Goal: Task Accomplishment & Management: Use online tool/utility

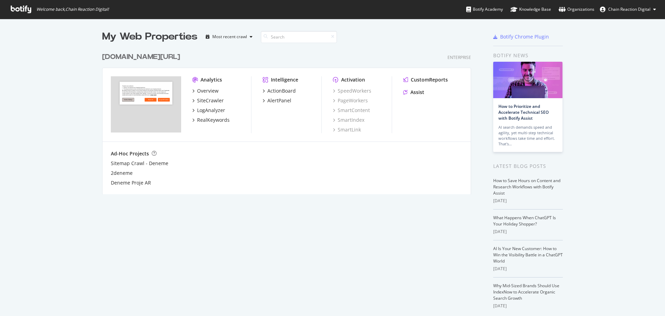
scroll to position [310, 655]
click at [263, 39] on div at bounding box center [266, 36] width 10 height 5
click at [247, 37] on div "button" at bounding box center [251, 37] width 8 height 4
click at [260, 210] on div "My Web Properties Most recent crawl [DOMAIN_NAME][URL] Enterprise Analytics Ove…" at bounding box center [293, 182] width 383 height 304
click at [614, 8] on span "Chain Reaction Digital" at bounding box center [630, 9] width 42 height 6
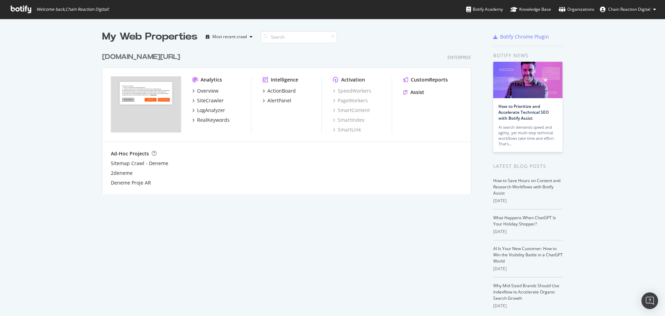
click at [159, 30] on div "My Web Properties" at bounding box center [149, 37] width 95 height 14
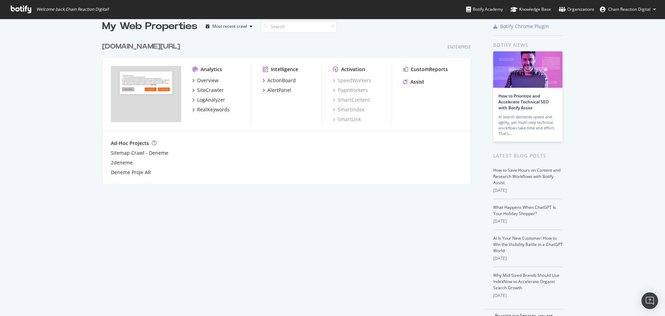
scroll to position [0, 0]
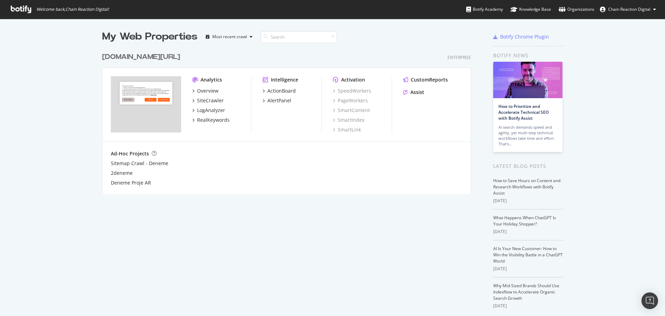
click at [142, 57] on div "[DOMAIN_NAME][URL]" at bounding box center [141, 57] width 78 height 10
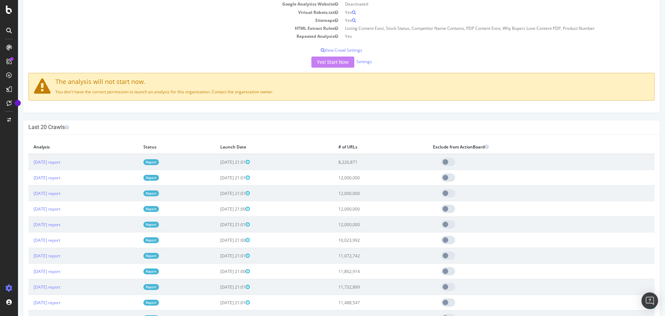
scroll to position [139, 0]
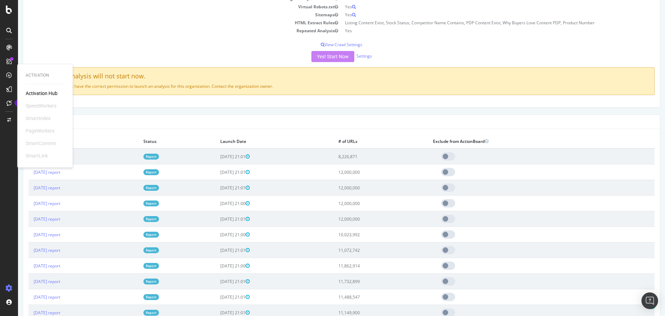
click at [158, 122] on h4 "Last 20 Crawls" at bounding box center [341, 121] width 627 height 7
click at [379, 171] on td "12,000,000" at bounding box center [380, 172] width 95 height 16
drag, startPoint x: 262, startPoint y: 173, endPoint x: 239, endPoint y: 171, distance: 23.3
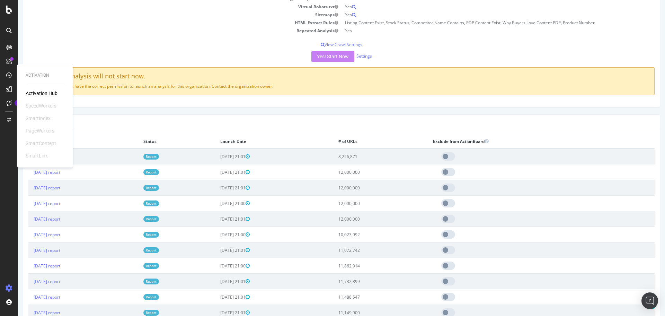
click at [239, 171] on td "2025-08-29 21:01" at bounding box center [274, 172] width 118 height 16
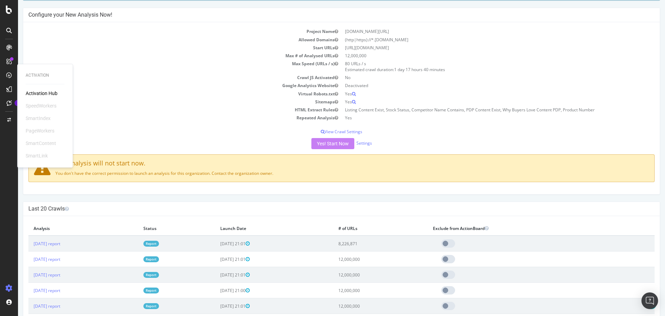
scroll to position [0, 0]
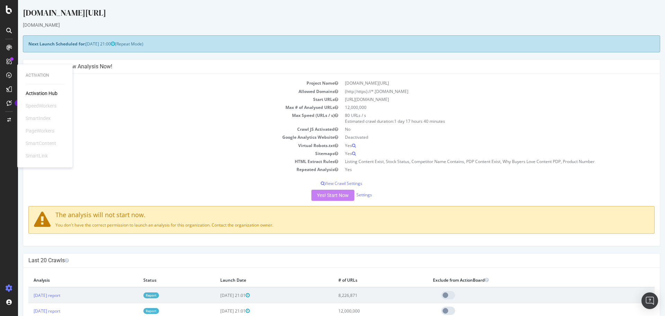
click at [92, 120] on td "Max Speed (URLs / s)" at bounding box center [184, 118] width 313 height 14
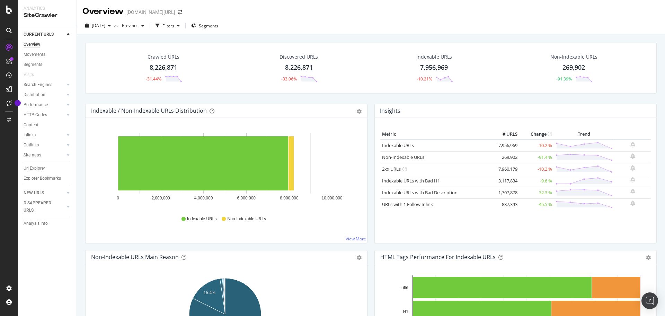
drag, startPoint x: 165, startPoint y: 67, endPoint x: 139, endPoint y: 76, distance: 27.2
click at [139, 76] on div "Crawled URLs 8,226,871 -31.44%" at bounding box center [164, 68] width 52 height 36
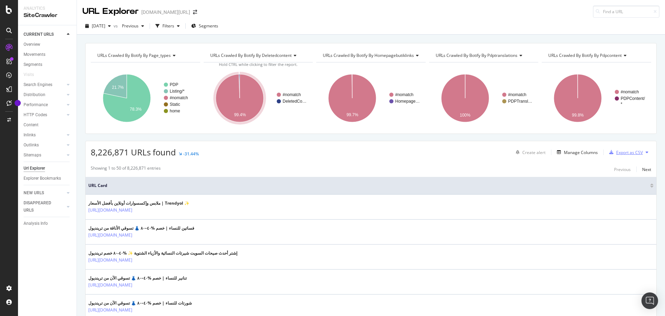
click at [630, 157] on div "Export as CSV" at bounding box center [625, 152] width 36 height 10
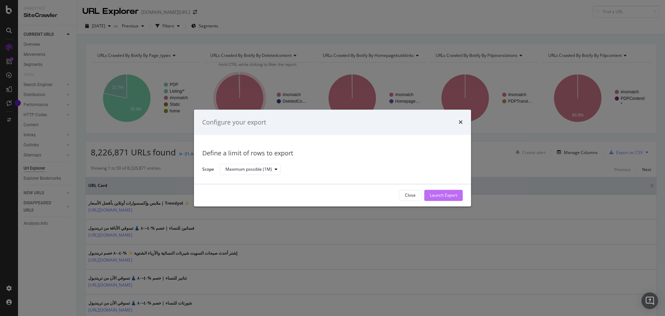
click at [455, 199] on div "Launch Export" at bounding box center [443, 195] width 27 height 10
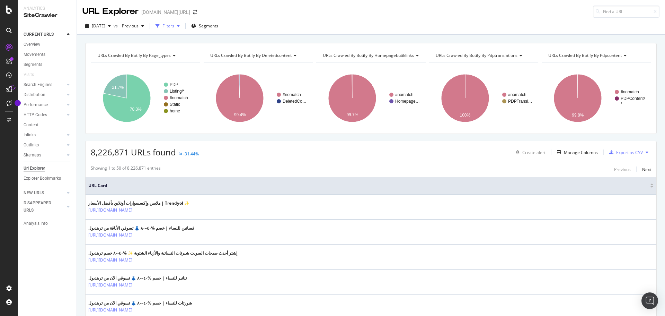
click at [174, 25] on div "Filters" at bounding box center [169, 26] width 12 height 6
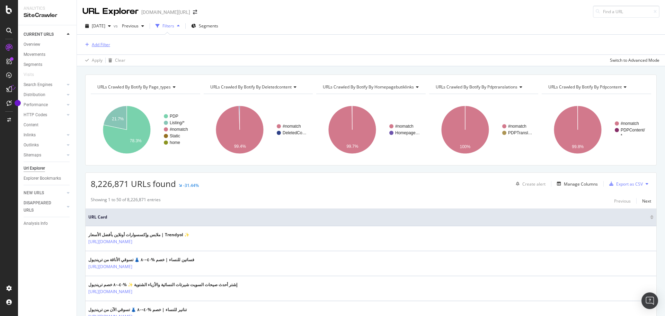
click at [106, 44] on div "Add Filter" at bounding box center [101, 45] width 18 height 6
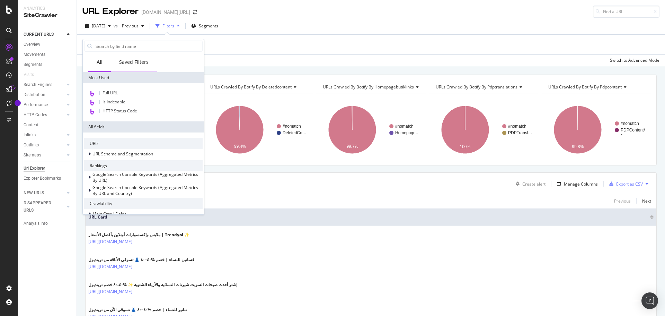
click at [132, 64] on div "Saved Filters" at bounding box center [133, 62] width 29 height 7
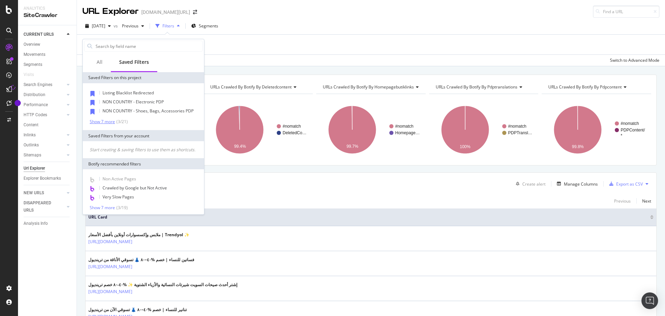
click at [100, 122] on div "Show 7 more" at bounding box center [102, 121] width 25 height 5
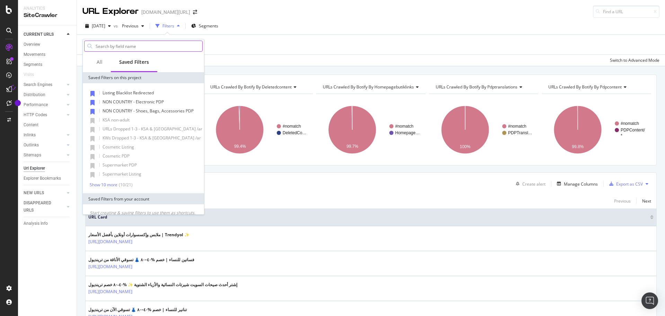
click at [126, 46] on input "text" at bounding box center [148, 46] width 107 height 10
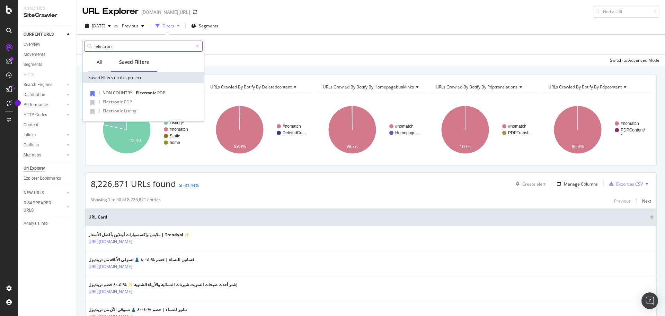
type input "electroni"
click at [104, 62] on div "All" at bounding box center [99, 62] width 23 height 19
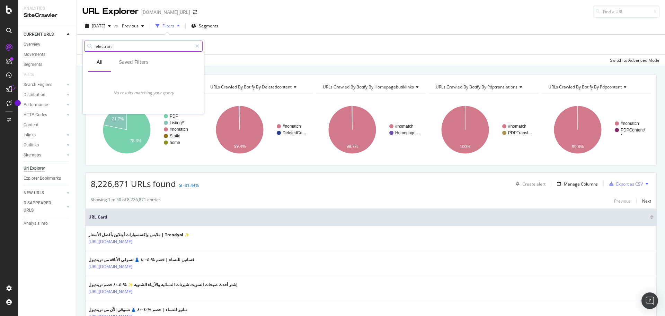
click at [110, 50] on input "electroni" at bounding box center [143, 46] width 97 height 10
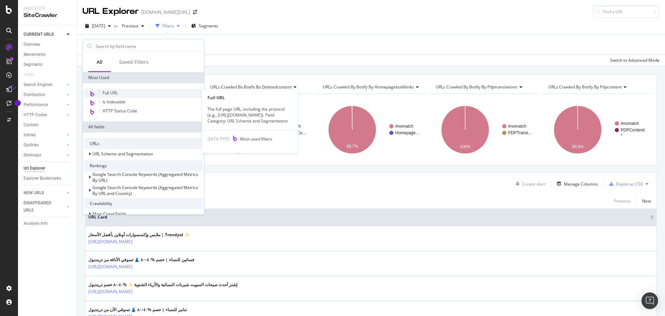
click at [110, 93] on span "Full URL" at bounding box center [110, 93] width 15 height 6
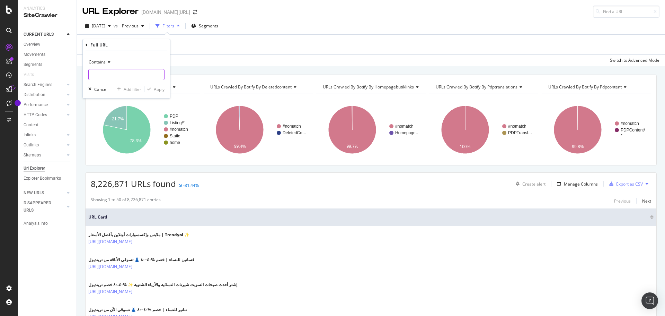
click at [109, 76] on input "text" at bounding box center [127, 74] width 76 height 11
type input "camera"
click at [135, 88] on div "Add filter" at bounding box center [133, 89] width 18 height 6
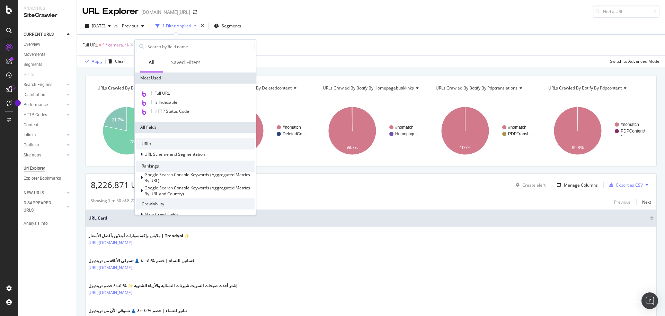
click at [111, 53] on div "Full URL = ^.*camera.*$ Add Filter" at bounding box center [370, 45] width 577 height 21
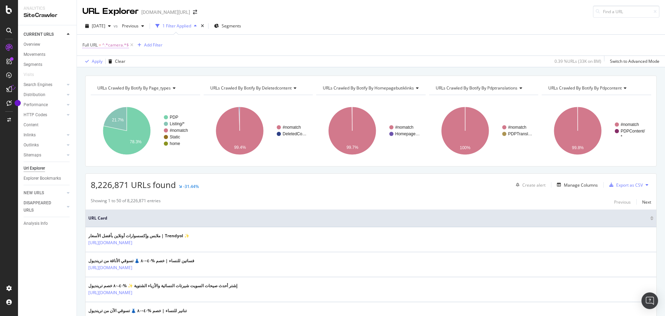
click at [121, 47] on span "^.*camera.*$" at bounding box center [115, 45] width 27 height 10
click at [119, 74] on input "camera" at bounding box center [121, 73] width 65 height 11
click at [118, 74] on input "camera" at bounding box center [121, 73] width 65 height 11
click at [119, 72] on input "camera" at bounding box center [121, 73] width 65 height 11
click at [161, 88] on div "Apply" at bounding box center [159, 89] width 11 height 6
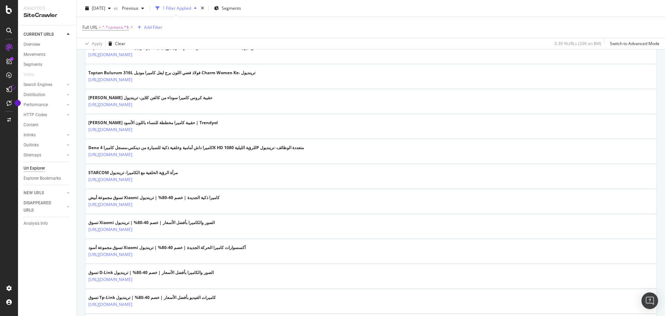
scroll to position [1199, 0]
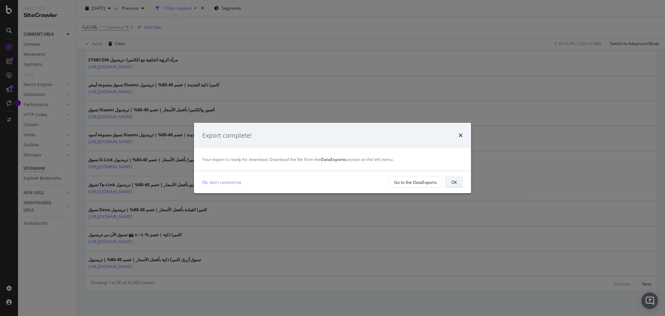
click at [457, 185] on button "OK" at bounding box center [454, 181] width 17 height 11
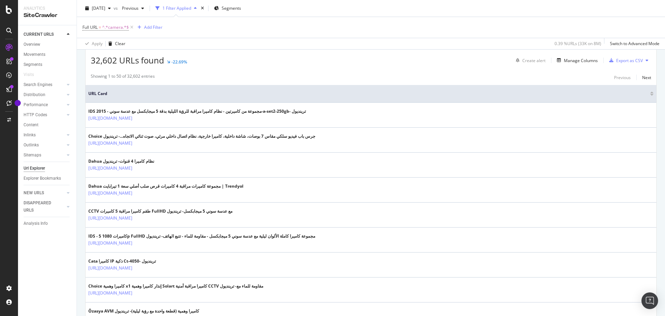
scroll to position [0, 0]
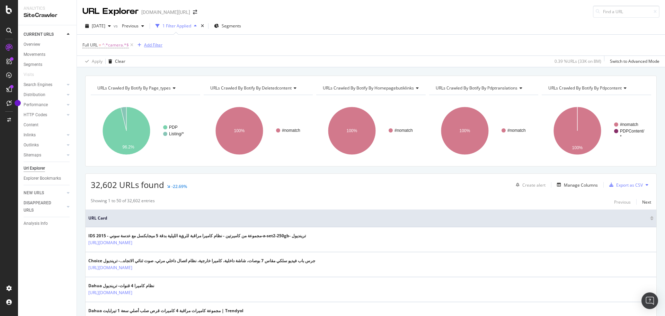
click at [144, 49] on div "Add Filter" at bounding box center [149, 45] width 28 height 8
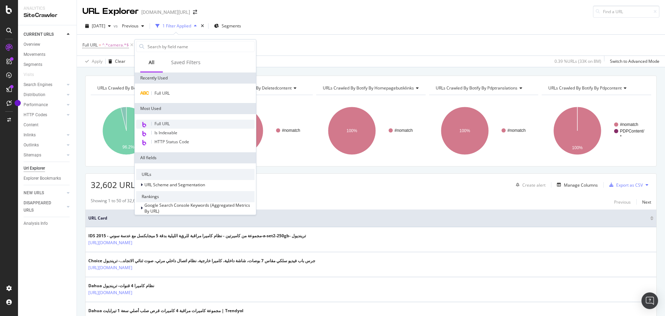
click at [174, 124] on div "Full URL" at bounding box center [195, 124] width 119 height 9
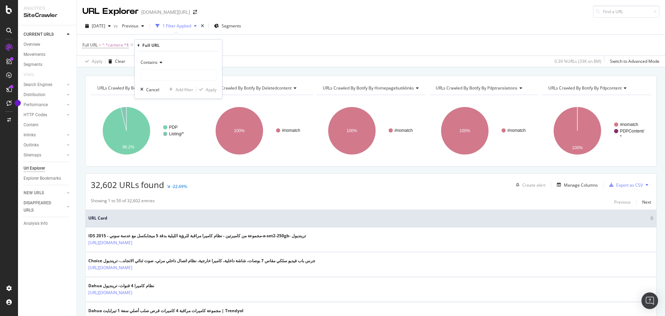
click at [159, 64] on icon at bounding box center [160, 62] width 5 height 4
click at [145, 45] on div "Add Filter" at bounding box center [153, 45] width 18 height 6
type input "-x-"
click at [150, 49] on input "-x-" at bounding box center [195, 46] width 97 height 10
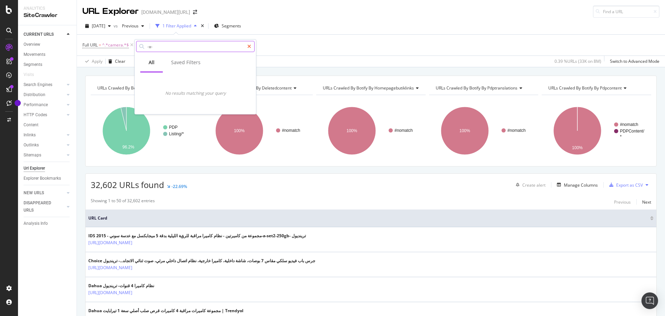
click at [248, 44] on icon at bounding box center [249, 46] width 4 height 5
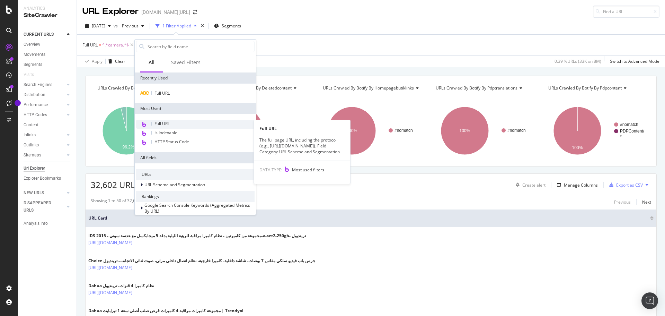
click at [167, 125] on span "Full URL" at bounding box center [162, 124] width 15 height 6
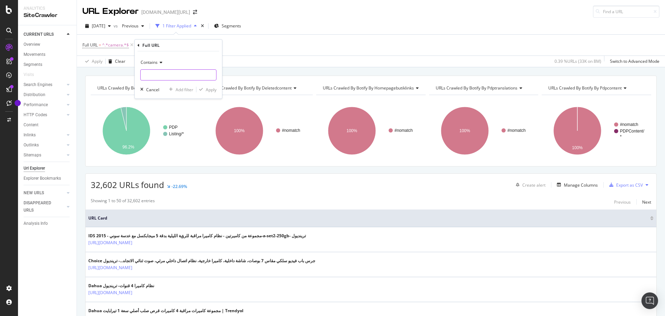
click at [168, 76] on input "text" at bounding box center [179, 74] width 76 height 11
type input "-x-"
click at [209, 88] on div "Apply" at bounding box center [211, 90] width 11 height 6
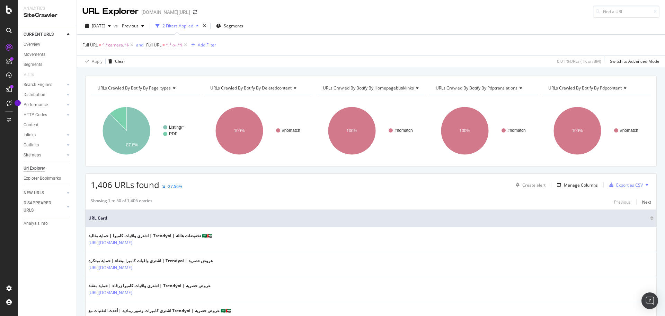
click at [621, 184] on div "Export as CSV" at bounding box center [629, 185] width 27 height 6
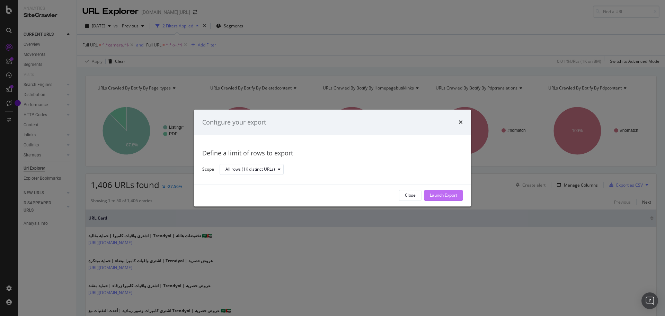
click at [448, 196] on div "Launch Export" at bounding box center [443, 195] width 27 height 6
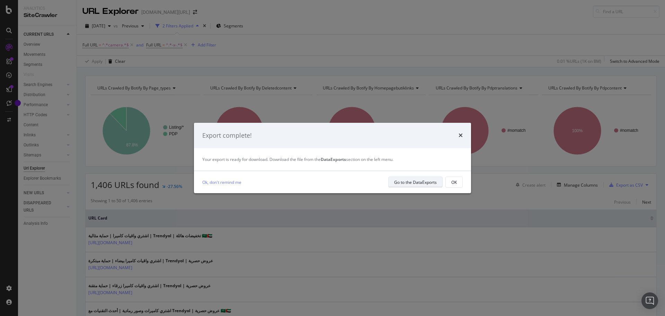
click at [431, 183] on div "Go to the DataExports" at bounding box center [415, 182] width 43 height 6
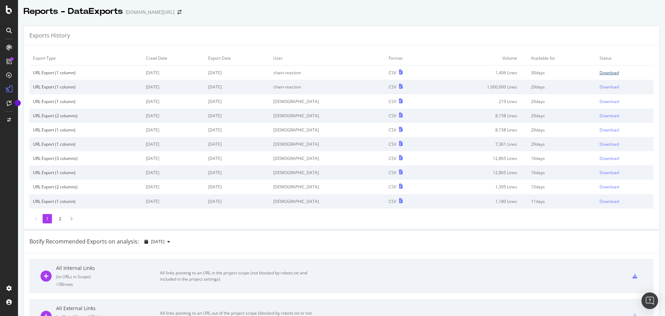
click at [600, 75] on div "Download" at bounding box center [609, 73] width 19 height 6
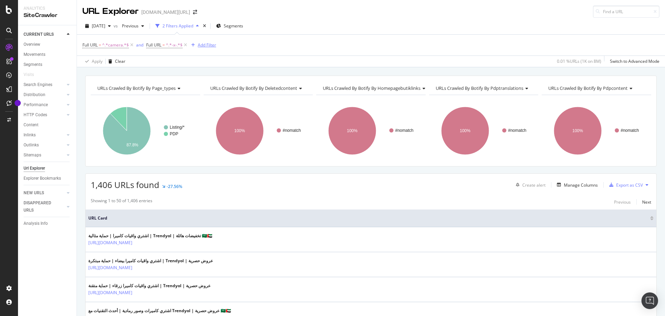
click at [204, 46] on div "Add Filter" at bounding box center [207, 45] width 18 height 6
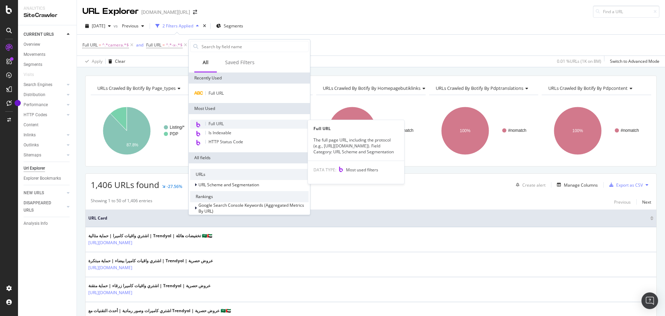
click at [230, 120] on div "Full URL" at bounding box center [249, 124] width 119 height 9
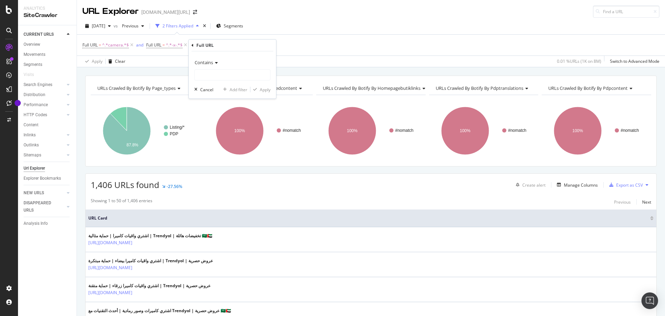
click at [216, 63] on icon at bounding box center [215, 63] width 5 height 4
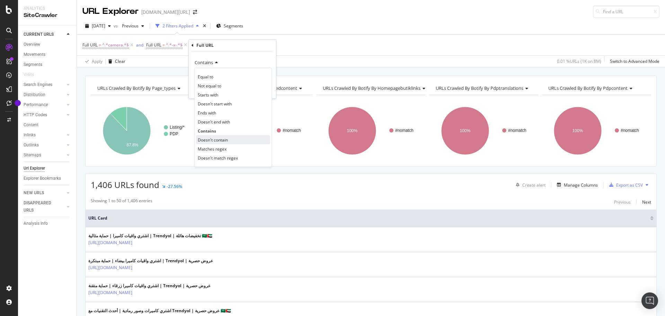
click at [224, 141] on span "Doesn't contain" at bounding box center [213, 140] width 30 height 6
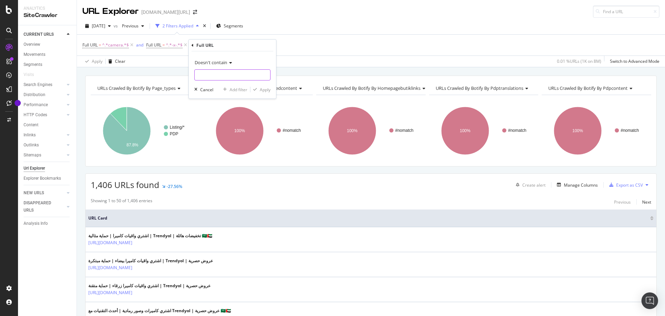
click at [213, 75] on input "text" at bounding box center [233, 74] width 76 height 11
type input "?pi="
click at [260, 92] on div "Apply" at bounding box center [265, 90] width 11 height 6
click at [256, 45] on div "Add Filter" at bounding box center [263, 45] width 18 height 6
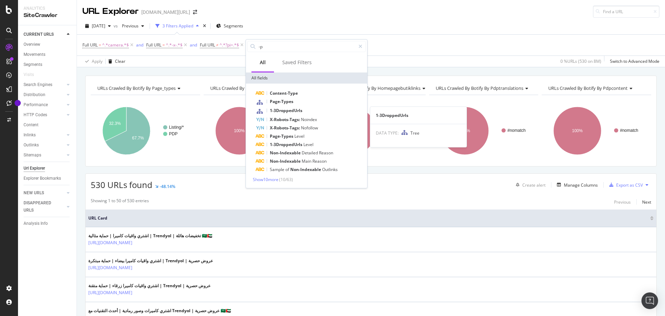
type input "-p-"
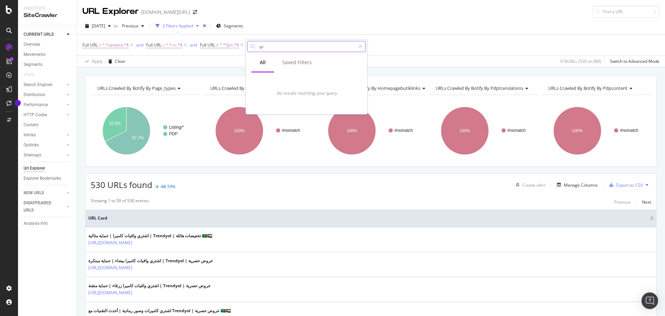
click at [265, 50] on input "-p-" at bounding box center [306, 46] width 97 height 10
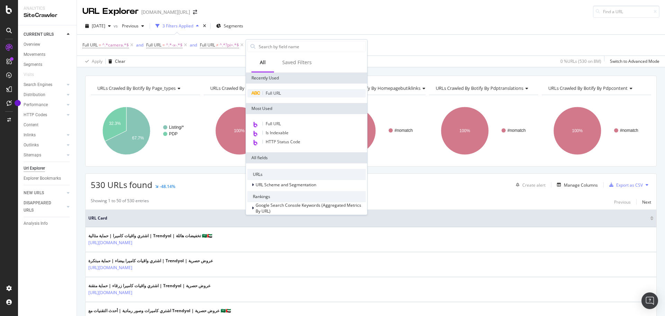
click at [271, 90] on span "Full URL" at bounding box center [273, 93] width 15 height 6
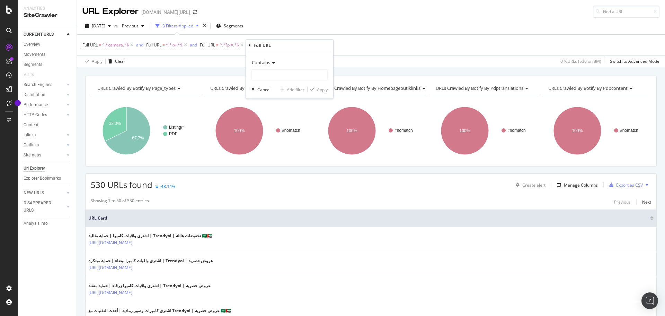
click at [268, 64] on span "Contains" at bounding box center [261, 62] width 18 height 6
click at [272, 138] on span "Doesn't contain" at bounding box center [270, 140] width 30 height 6
click at [277, 73] on input "text" at bounding box center [290, 74] width 76 height 11
paste input "-p-"
type input "-p-"
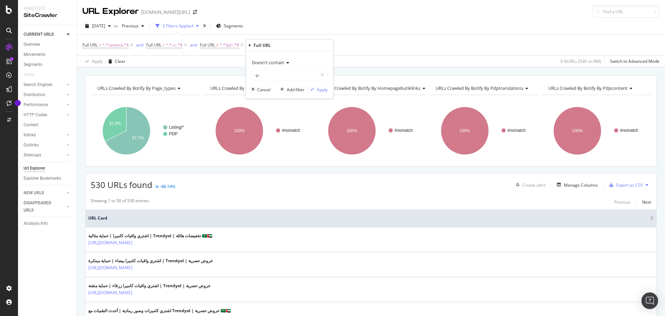
click at [317, 86] on div "Doesn't contain -p- Cancel Add filter Apply" at bounding box center [289, 74] width 87 height 47
click at [318, 87] on div "Apply" at bounding box center [322, 90] width 11 height 6
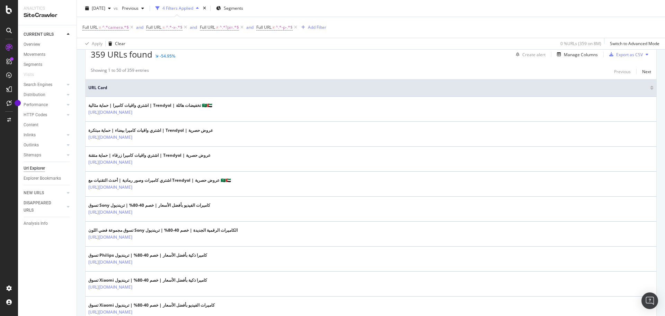
scroll to position [69, 0]
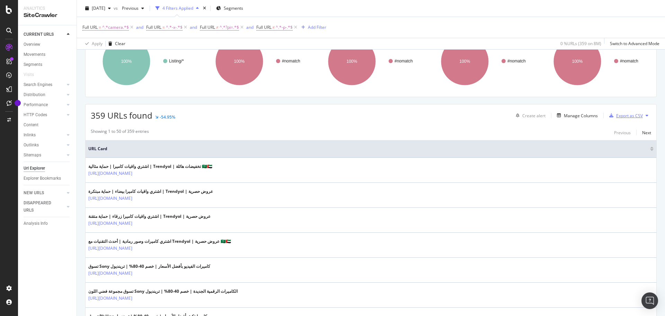
click at [610, 117] on icon "button" at bounding box center [612, 115] width 4 height 4
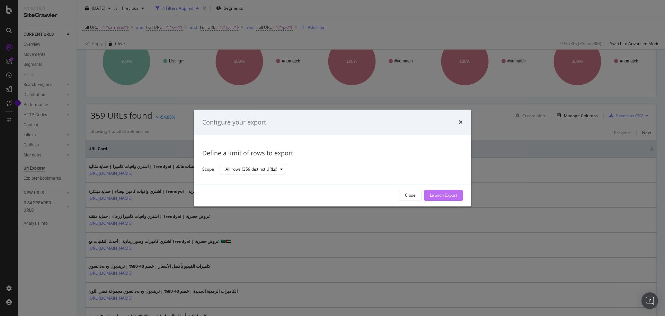
click at [446, 194] on div "Launch Export" at bounding box center [443, 195] width 27 height 6
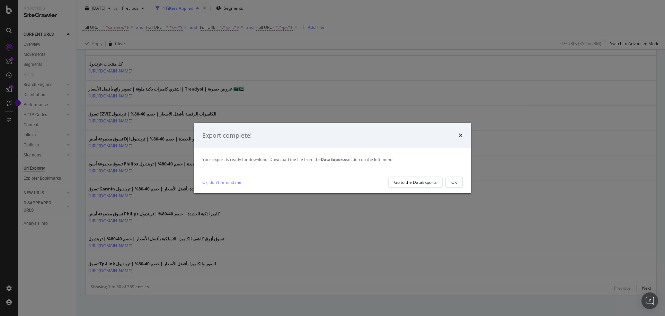
scroll to position [1199, 0]
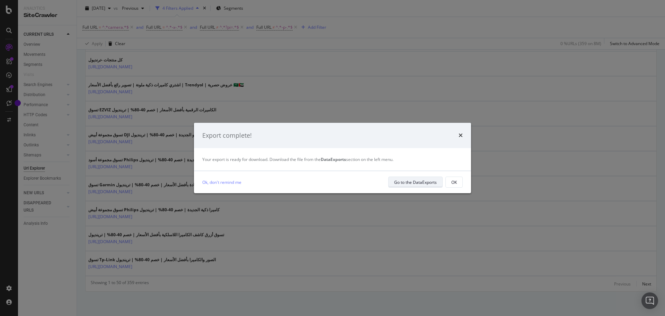
click at [395, 180] on div "Go to the DataExports" at bounding box center [415, 182] width 43 height 6
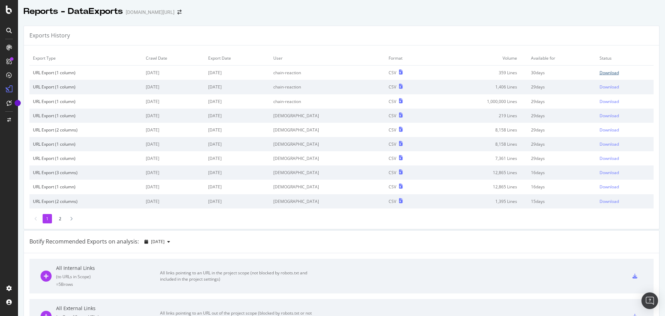
click at [603, 74] on div "Download" at bounding box center [609, 73] width 19 height 6
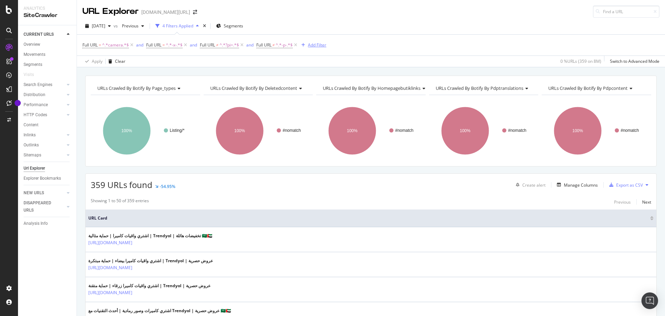
click at [308, 47] on div "button" at bounding box center [303, 45] width 9 height 4
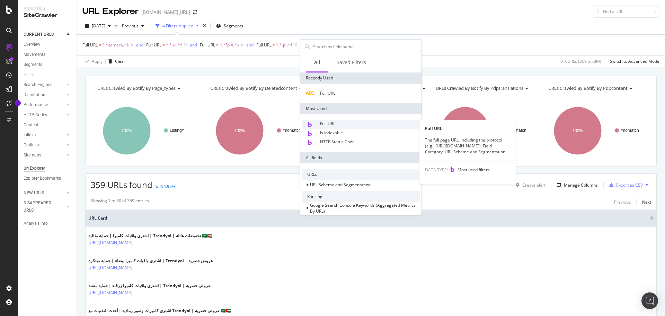
click at [329, 123] on span "Full URL" at bounding box center [327, 124] width 15 height 6
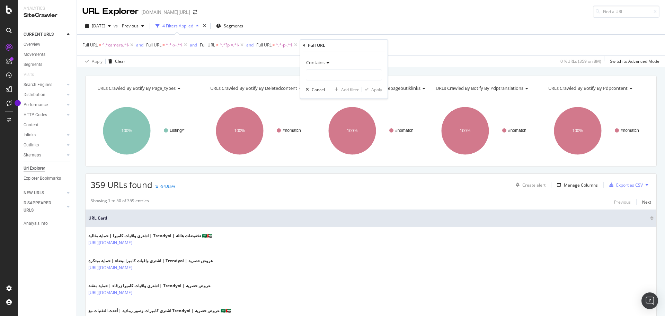
click at [325, 65] on div "Contains" at bounding box center [344, 62] width 76 height 11
click at [313, 46] on div "Add Filter" at bounding box center [317, 45] width 18 height 6
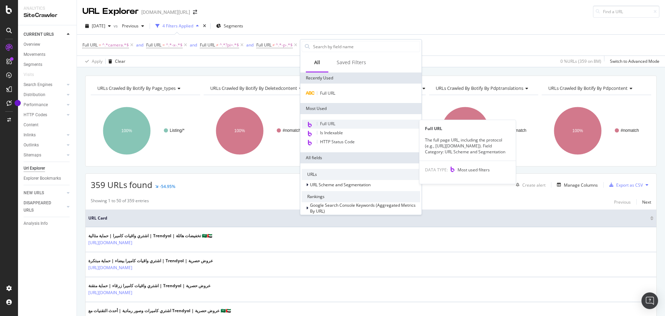
click at [324, 124] on span "Full URL" at bounding box center [327, 124] width 15 height 6
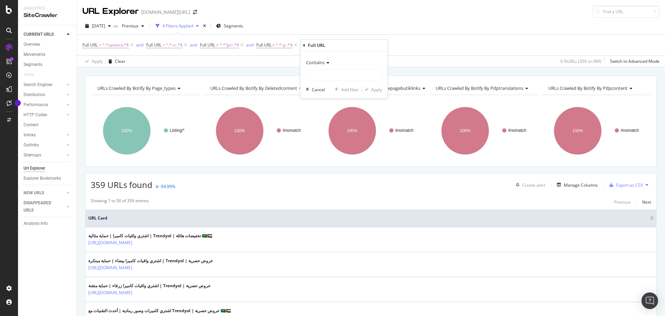
click at [318, 63] on span "Contains" at bounding box center [315, 62] width 18 height 6
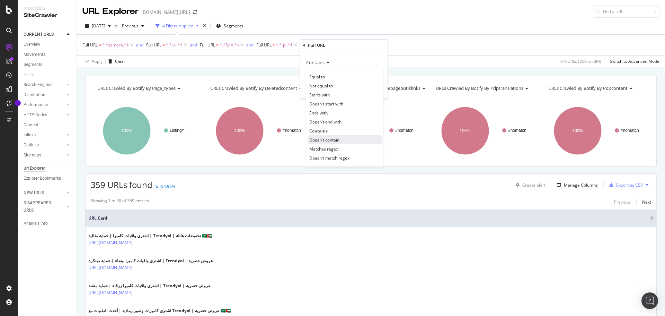
click at [331, 139] on span "Doesn't contain" at bounding box center [324, 140] width 30 height 6
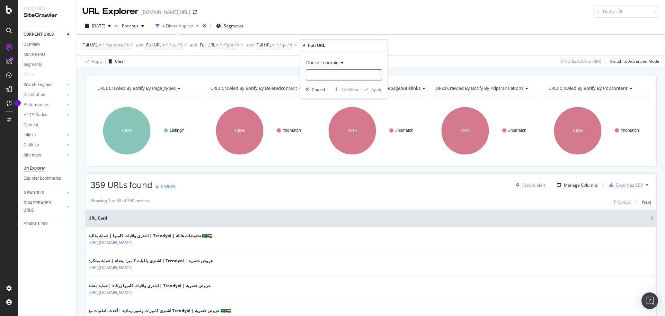
click at [318, 76] on input "text" at bounding box center [344, 74] width 76 height 11
paste input "accessories"
type input "accessories"
click at [368, 89] on icon "button" at bounding box center [367, 89] width 4 height 4
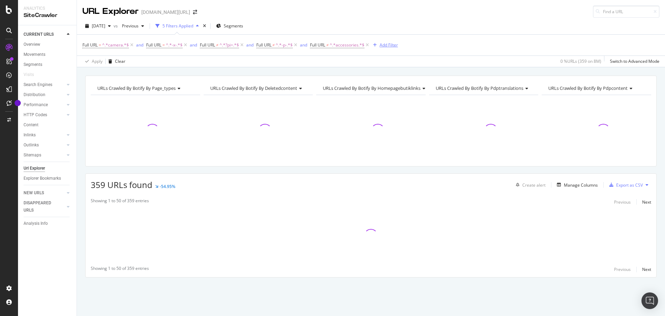
click at [378, 47] on div "button" at bounding box center [374, 45] width 9 height 4
click at [202, 171] on div "URLs Crawled By Botify By page_types Chart (by Value) Table Expand Export as CS…" at bounding box center [371, 189] width 588 height 226
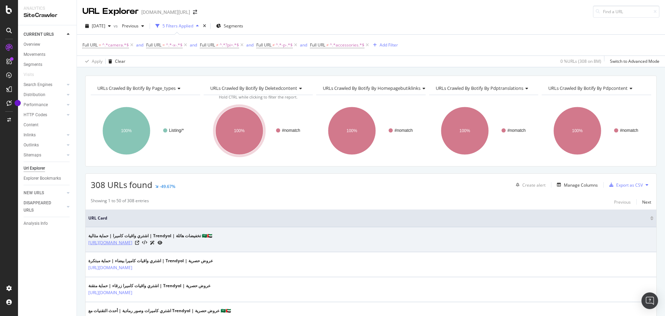
click at [132, 240] on link "[URL][DOMAIN_NAME]" at bounding box center [110, 242] width 44 height 7
click at [139, 243] on icon at bounding box center [137, 242] width 4 height 4
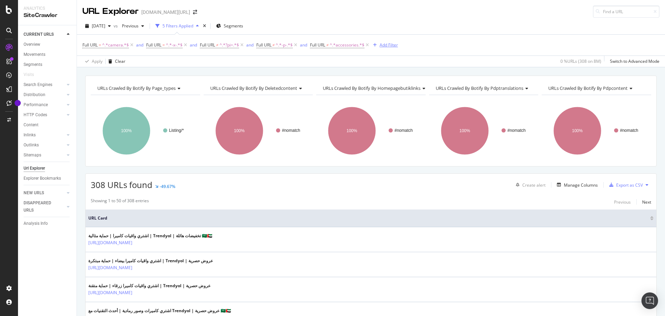
click at [381, 45] on div "Add Filter" at bounding box center [389, 45] width 18 height 6
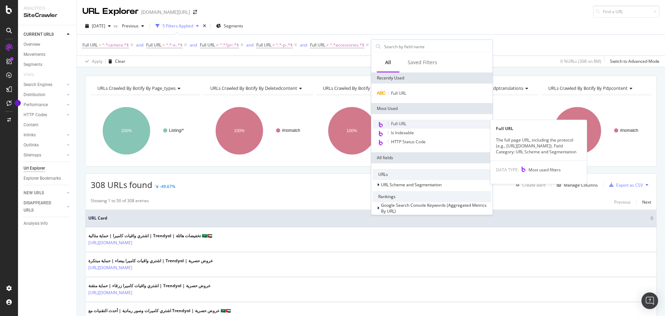
click at [397, 123] on span "Full URL" at bounding box center [398, 124] width 15 height 6
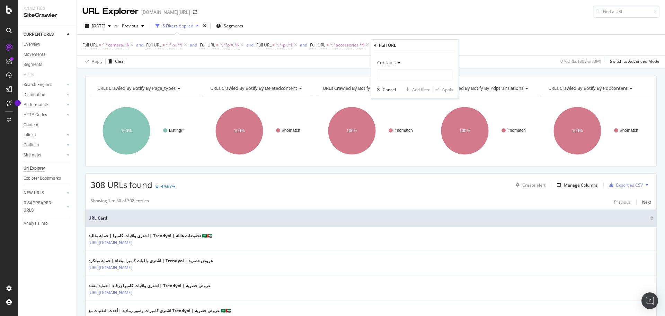
click at [388, 65] on div "Contains" at bounding box center [415, 62] width 76 height 11
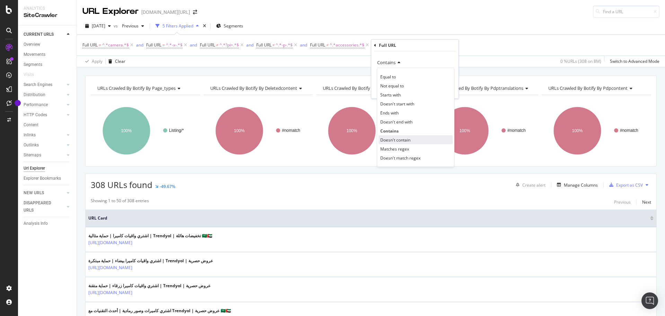
click at [391, 142] on span "Doesn't contain" at bounding box center [395, 140] width 30 height 6
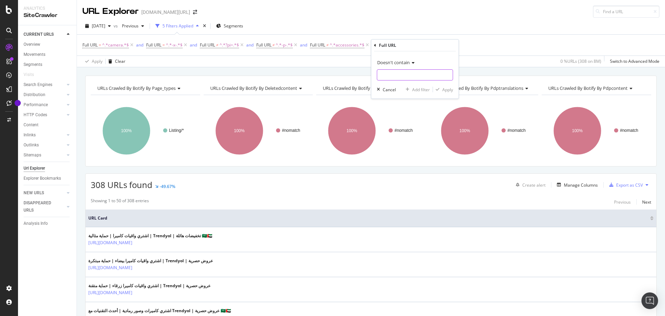
click at [412, 76] on input "text" at bounding box center [415, 74] width 76 height 11
type input "ح"
type input "protector"
click at [441, 86] on div "Apply" at bounding box center [443, 89] width 20 height 6
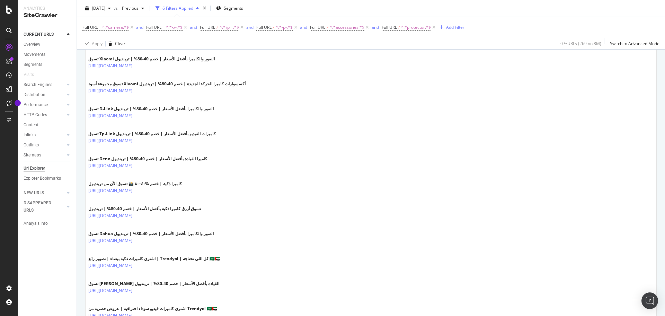
scroll to position [624, 0]
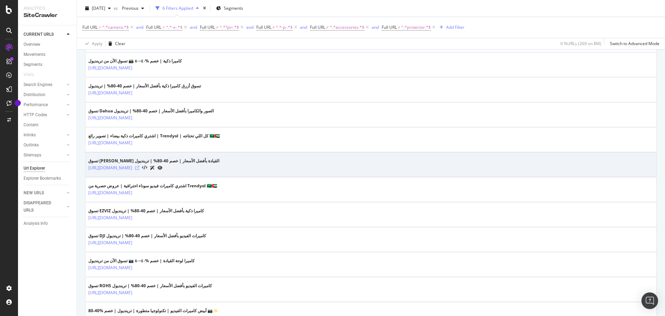
click at [139, 168] on icon at bounding box center [137, 168] width 4 height 4
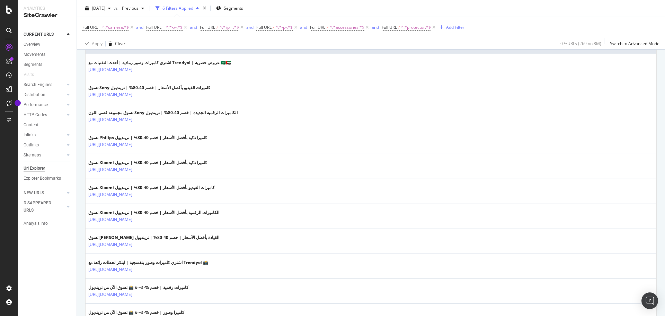
scroll to position [35, 0]
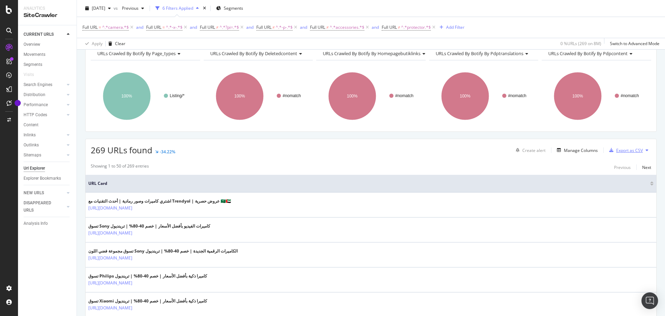
click at [630, 146] on div "Export as CSV" at bounding box center [625, 150] width 36 height 10
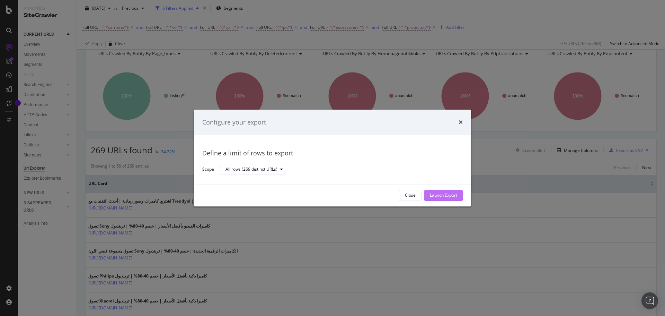
click at [454, 197] on div "Launch Export" at bounding box center [443, 195] width 27 height 6
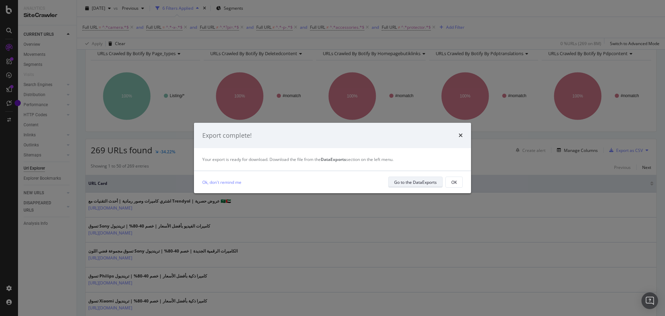
click at [417, 178] on div "Go to the DataExports" at bounding box center [415, 182] width 43 height 10
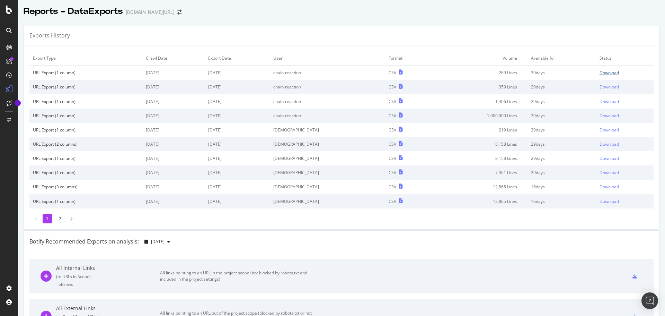
click at [600, 73] on div "Download" at bounding box center [609, 73] width 19 height 6
